Goal: Check status: Check status

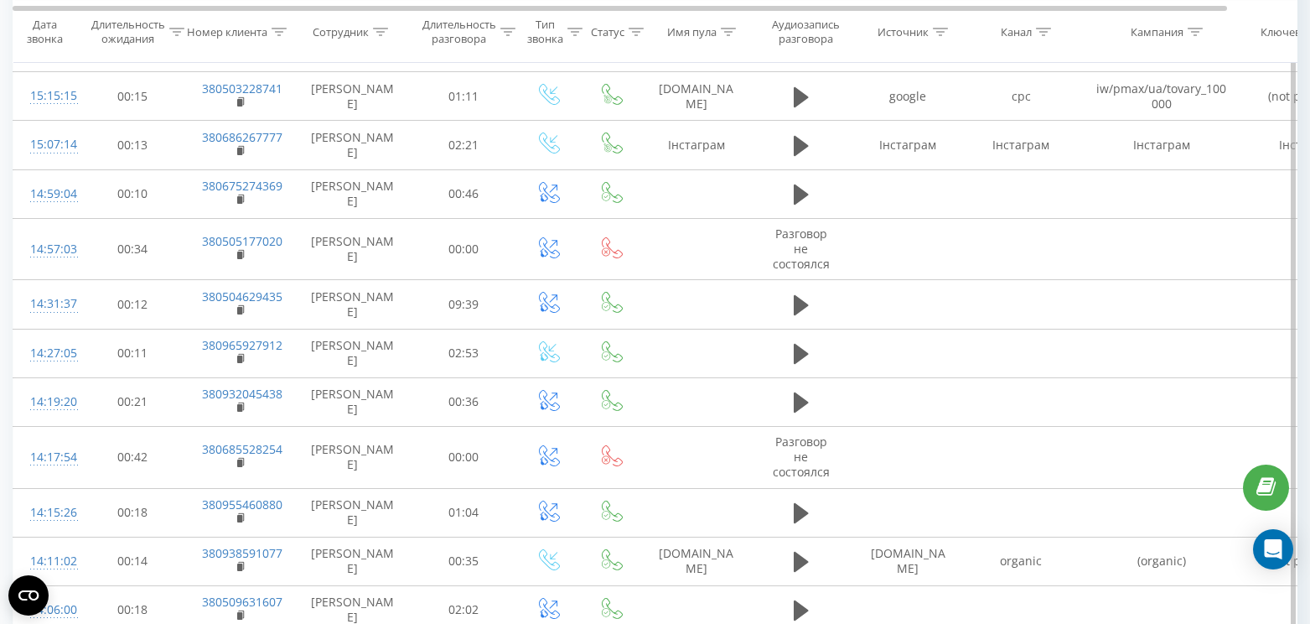
scroll to position [162, 0]
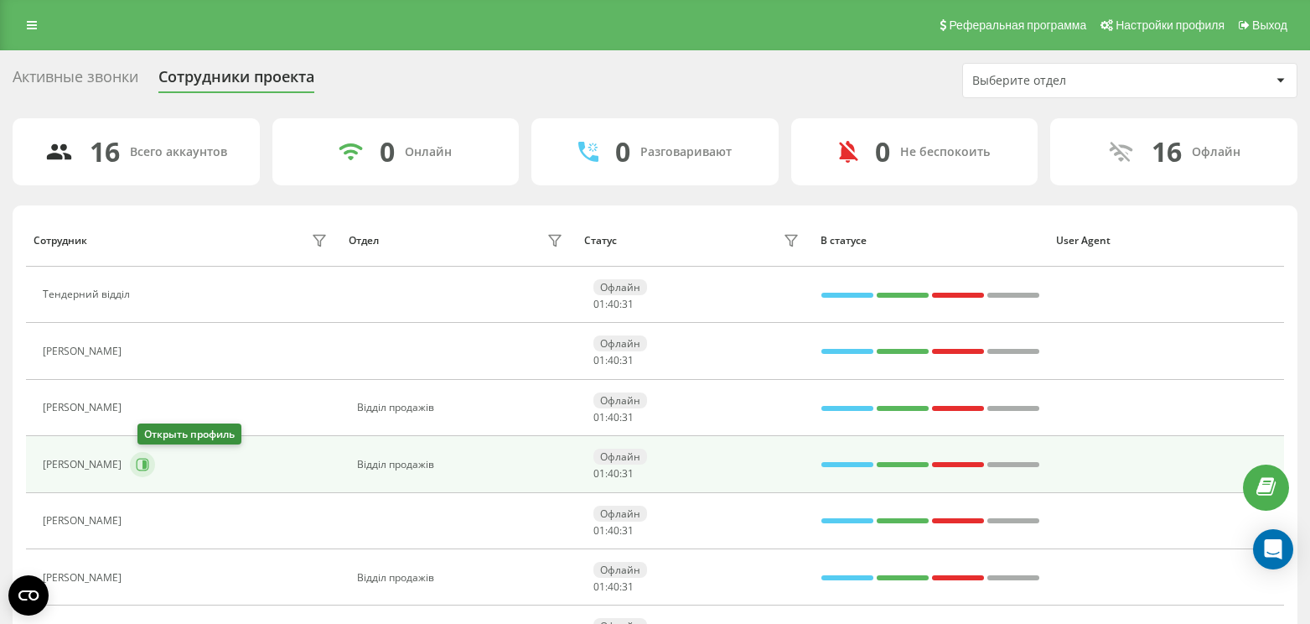
click at [147, 465] on icon at bounding box center [144, 464] width 4 height 8
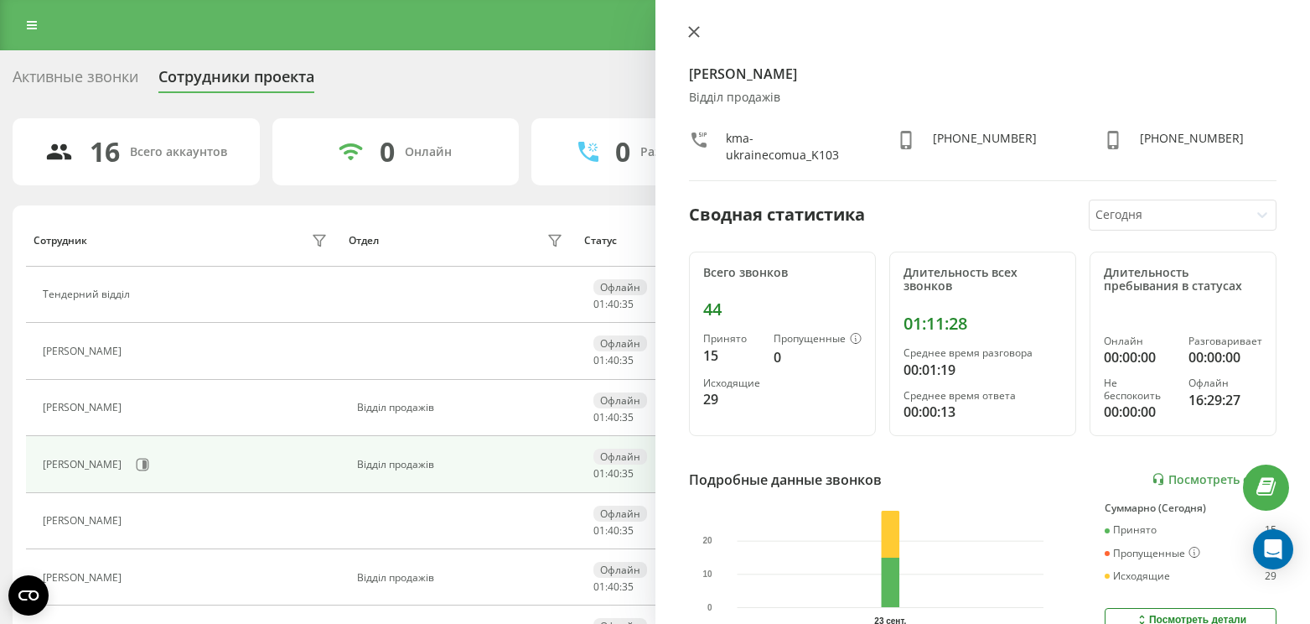
click at [697, 29] on icon at bounding box center [694, 32] width 12 height 12
